Goal: Navigation & Orientation: Find specific page/section

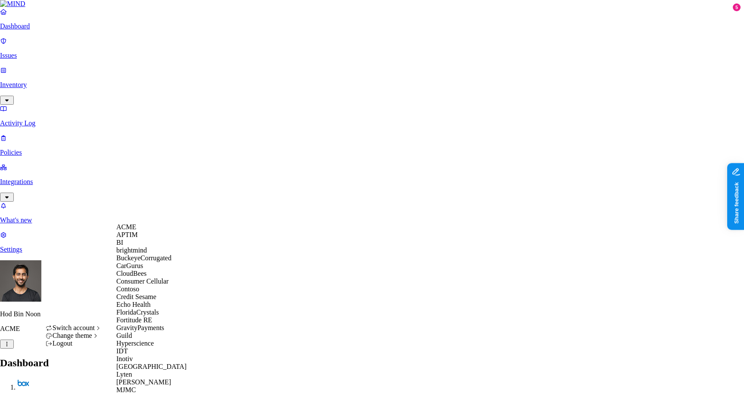
scroll to position [177, 0]
click at [140, 355] on div "Inotiv" at bounding box center [158, 359] width 84 height 8
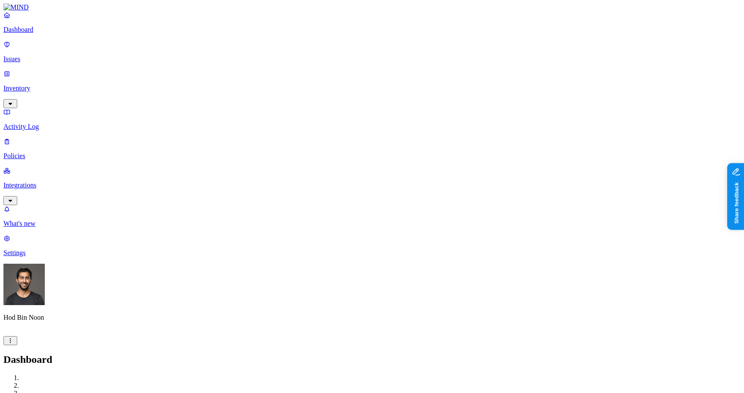
click at [41, 181] on p "Integrations" at bounding box center [371, 185] width 737 height 8
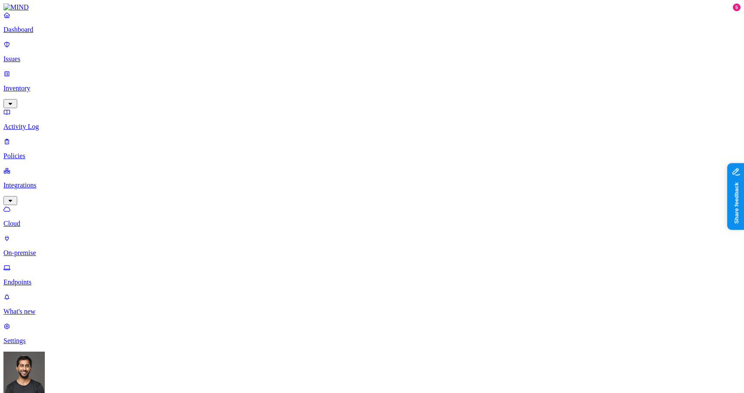
click at [43, 278] on p "Endpoints" at bounding box center [371, 282] width 737 height 8
click at [46, 218] on nav "Dashboard Issues Inventory Activity Log Policies Integrations Cloud On-premise …" at bounding box center [371, 177] width 737 height 333
drag, startPoint x: 506, startPoint y: 22, endPoint x: 424, endPoint y: 23, distance: 81.9
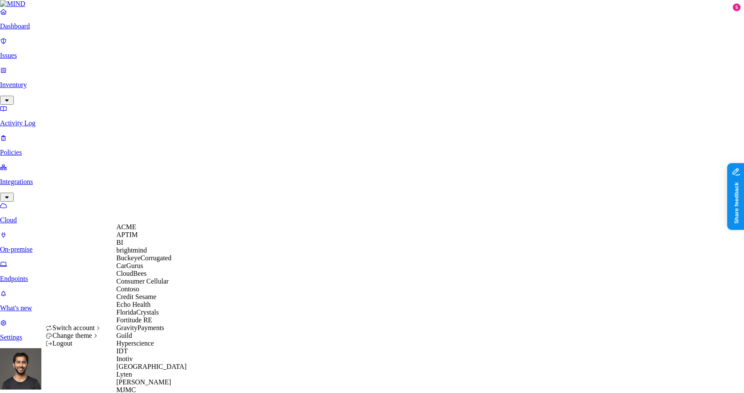
click at [130, 231] on span "ACME" at bounding box center [126, 226] width 20 height 7
